Goal: Information Seeking & Learning: Learn about a topic

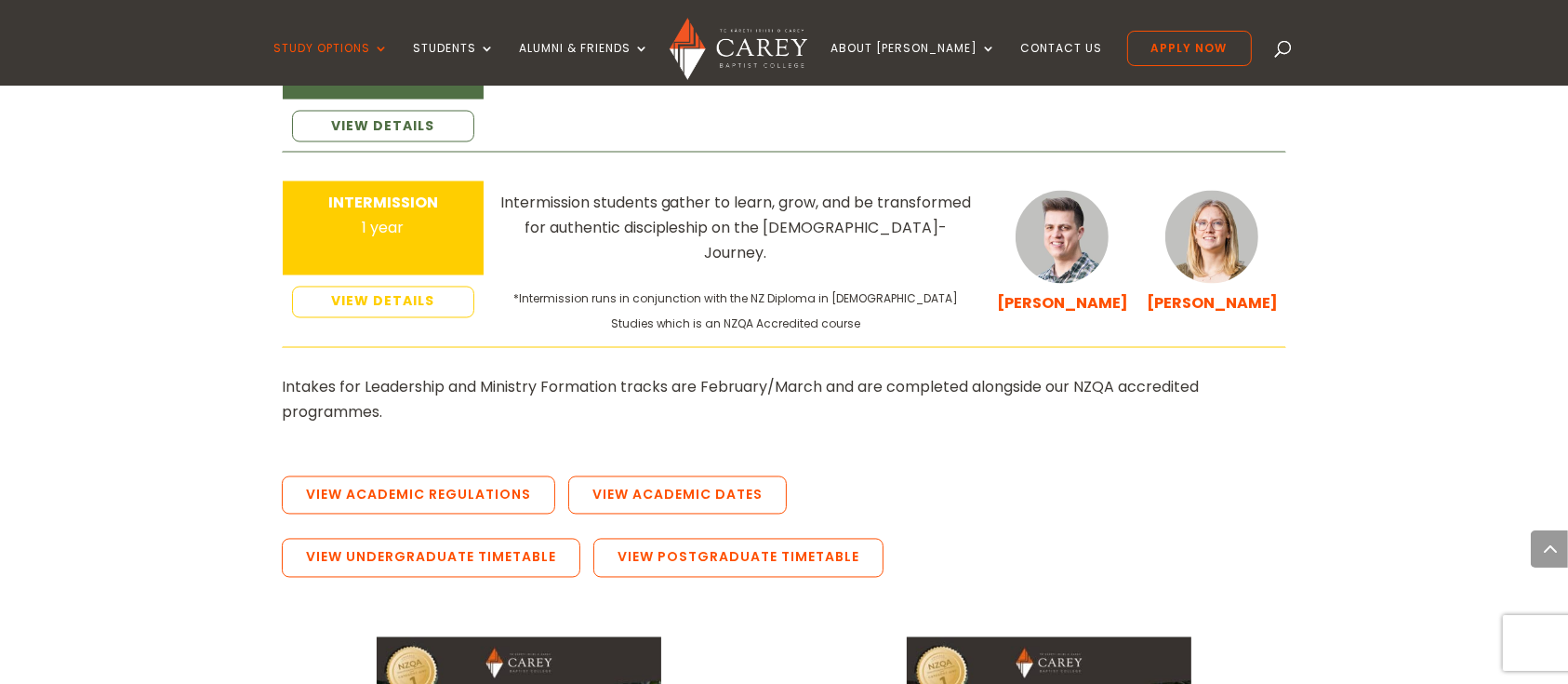
scroll to position [3372, 0]
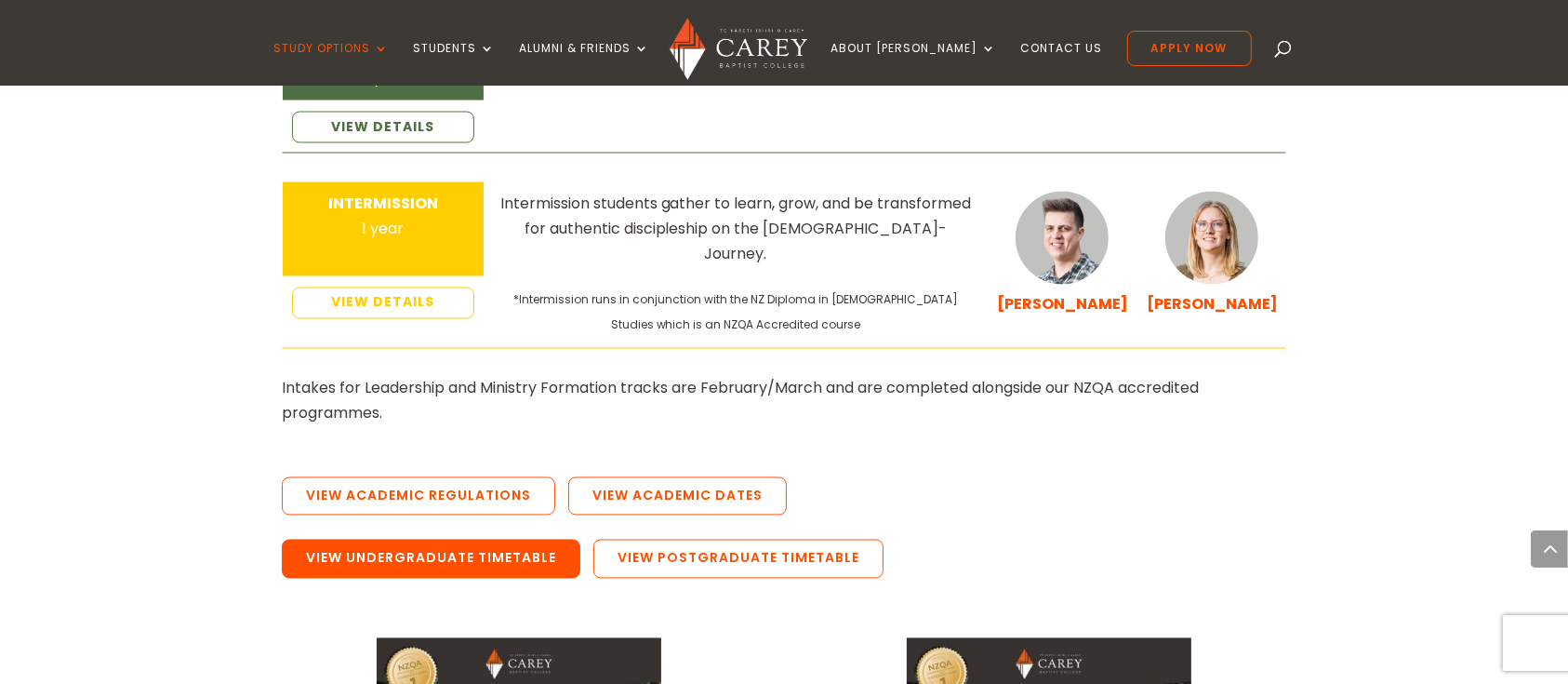
click at [507, 540] on link "View Undergraduate Timetable" at bounding box center [430, 559] width 298 height 39
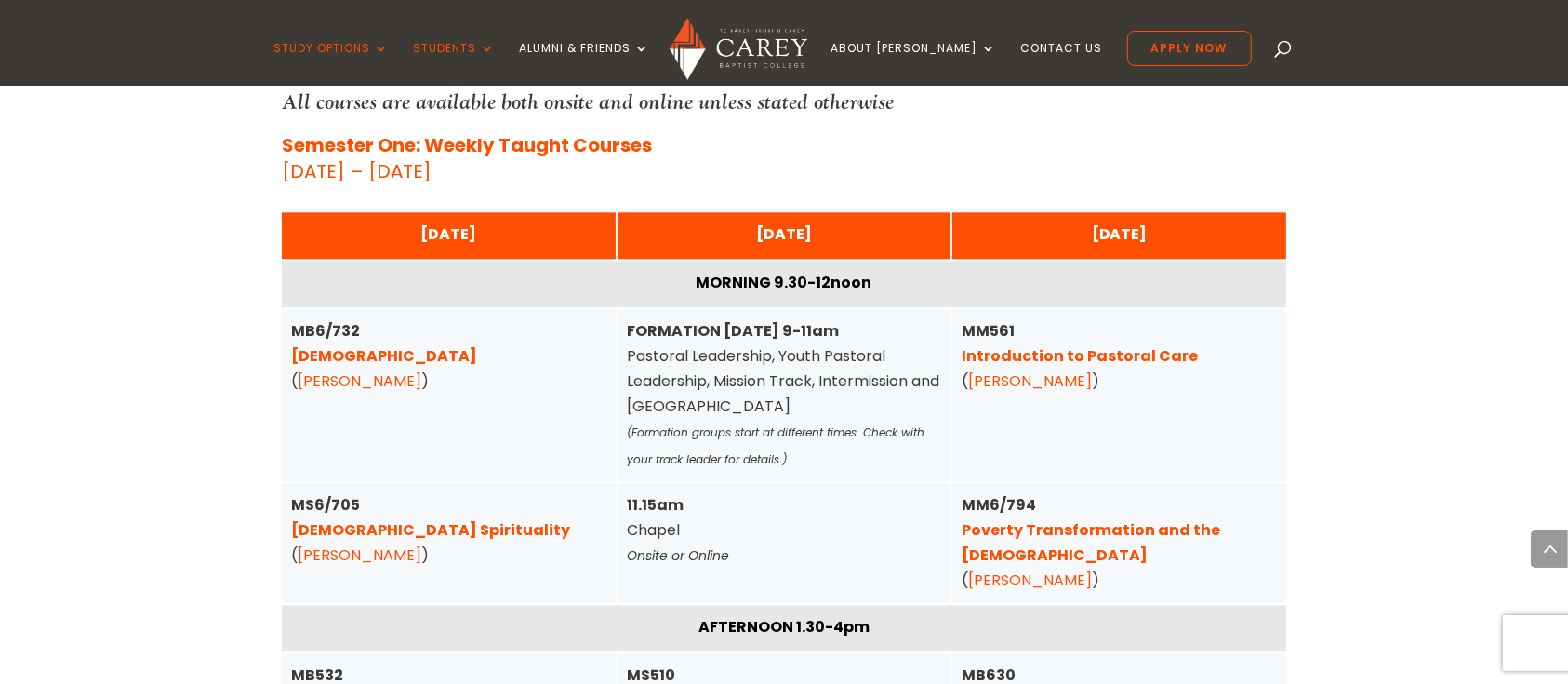
scroll to position [4589, 0]
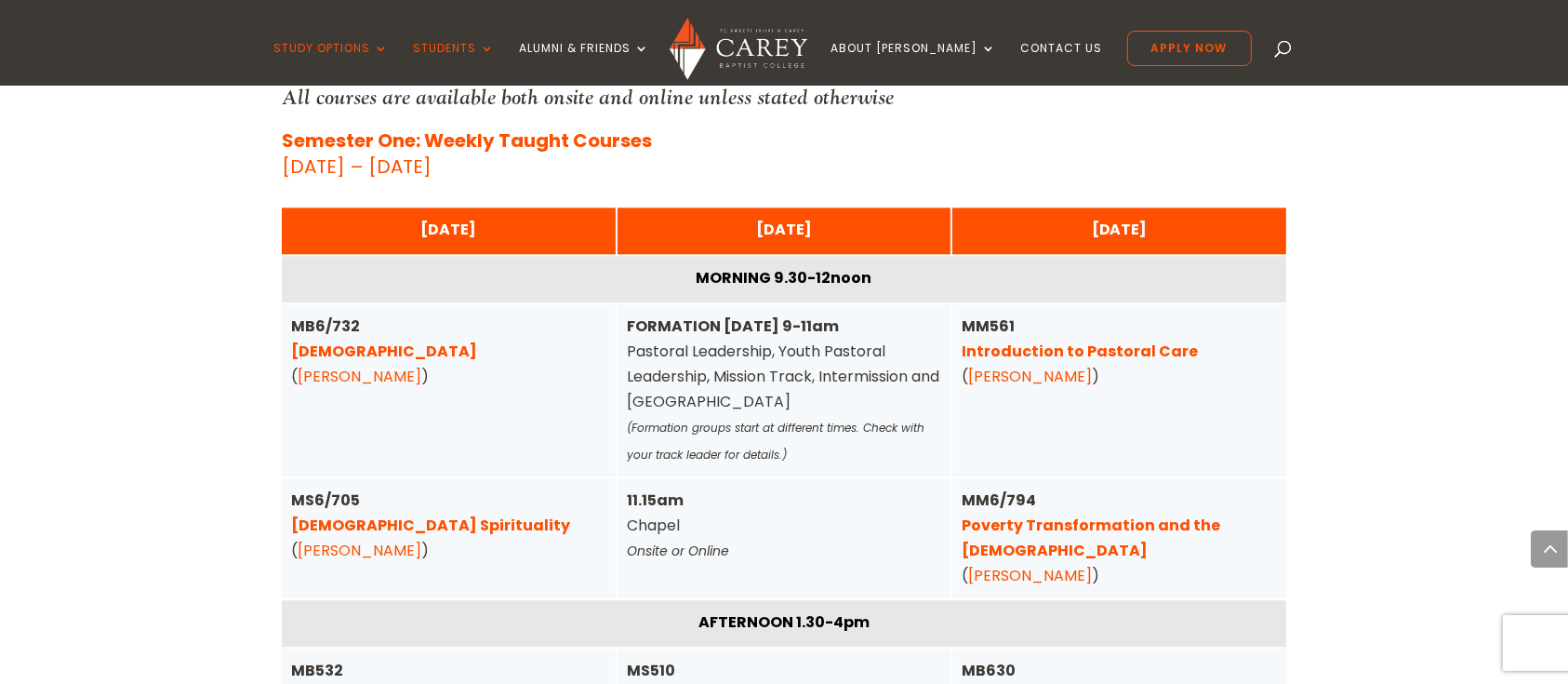
click at [403, 514] on link "[DEMOGRAPHIC_DATA] Spirituality" at bounding box center [430, 524] width 279 height 22
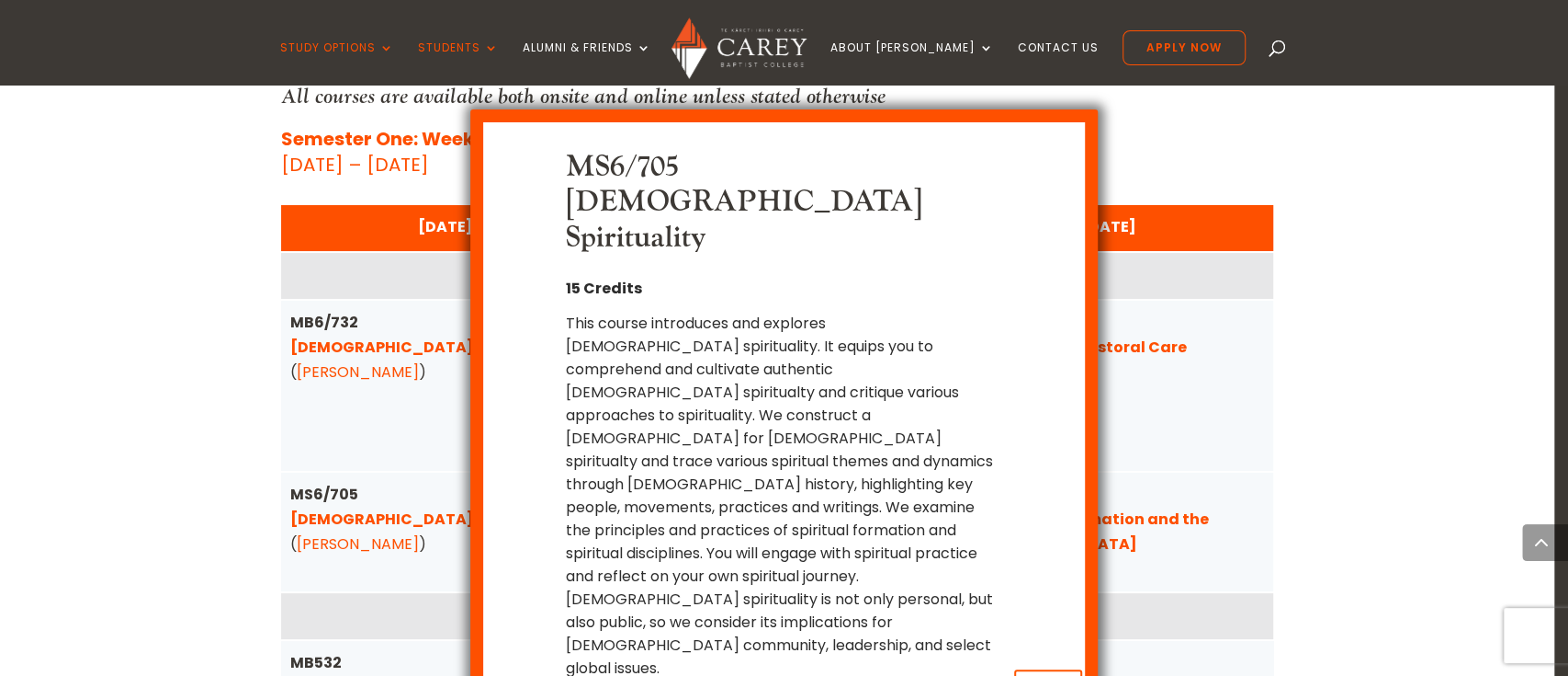
click at [1040, 670] on button "x Close" at bounding box center [1048, 687] width 68 height 35
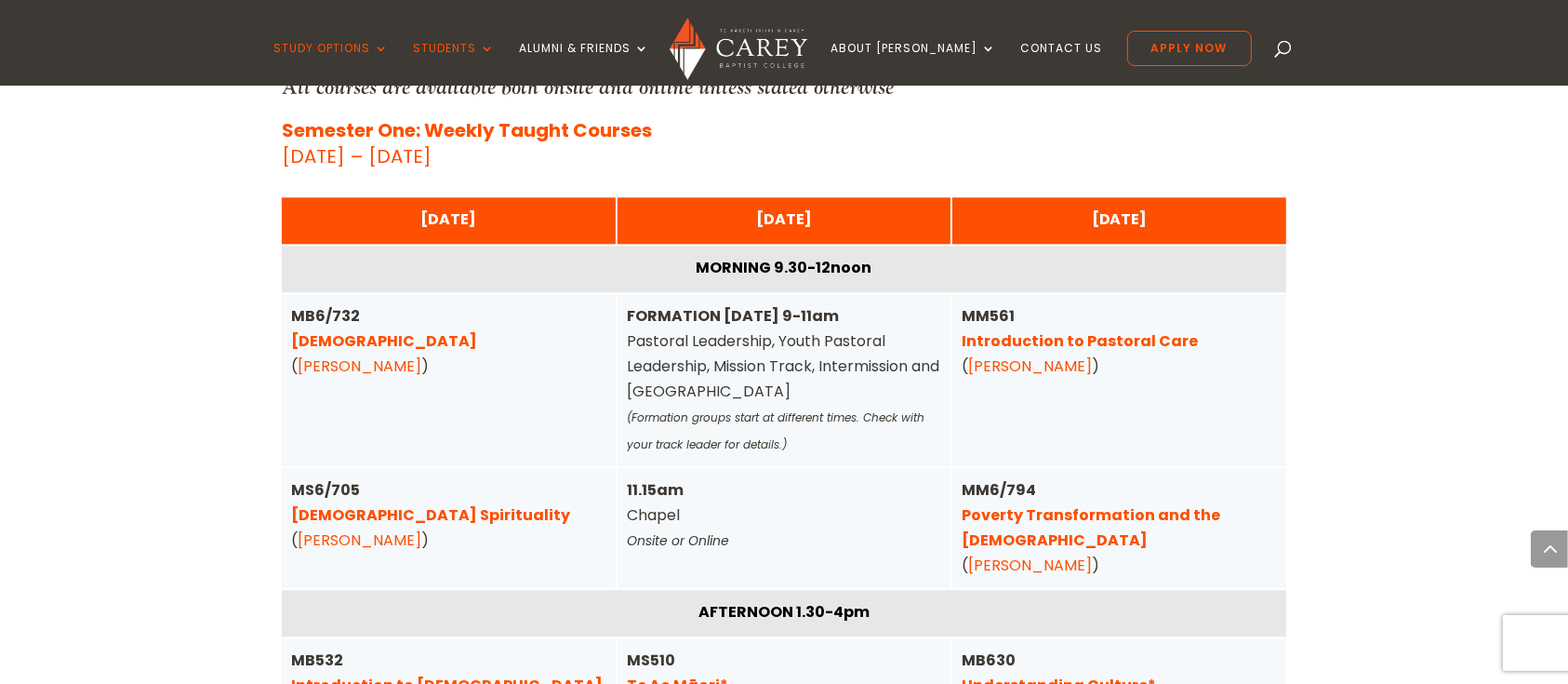
scroll to position [4626, 0]
